Goal: Find specific page/section

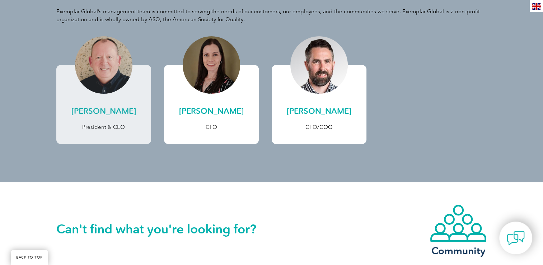
scroll to position [144, 0]
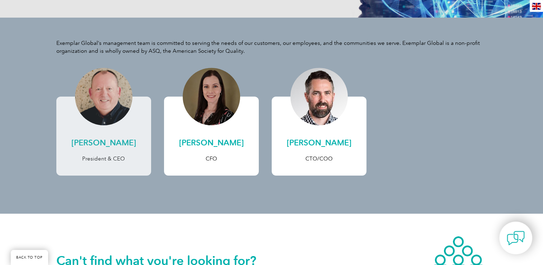
click at [101, 144] on h2 "[PERSON_NAME]" at bounding box center [104, 142] width 80 height 11
